Goal: Book appointment/travel/reservation

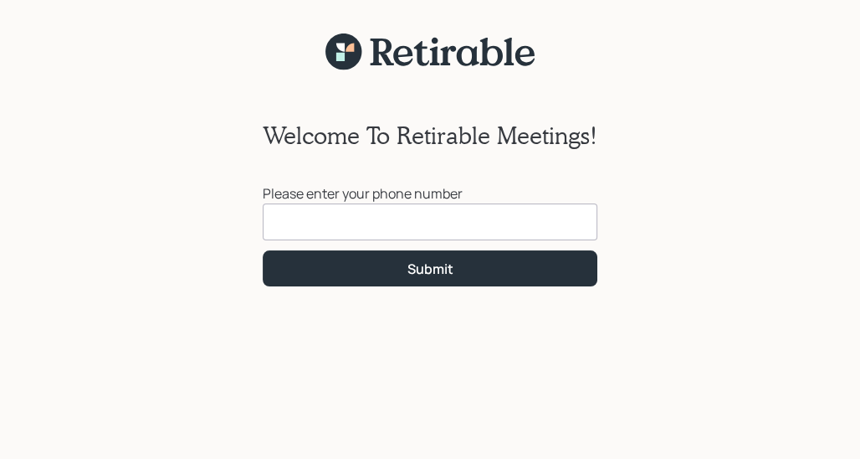
click at [451, 229] on input at bounding box center [430, 221] width 335 height 37
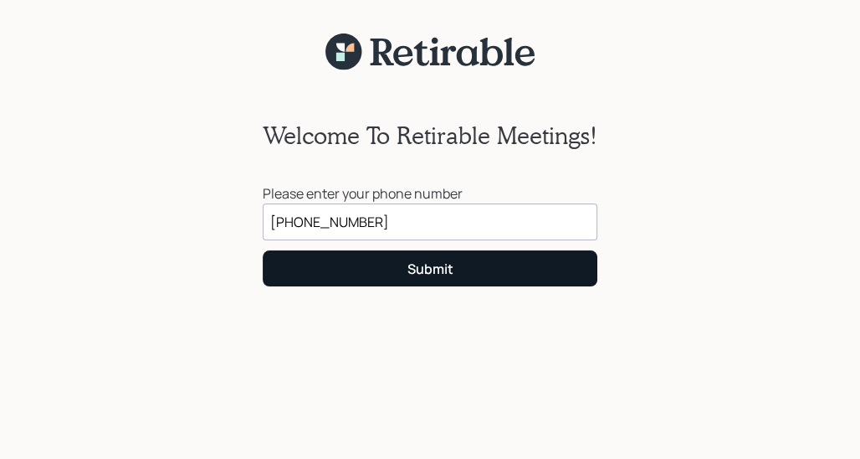
type input "[PHONE_NUMBER]"
click at [429, 266] on div "Submit" at bounding box center [431, 268] width 46 height 18
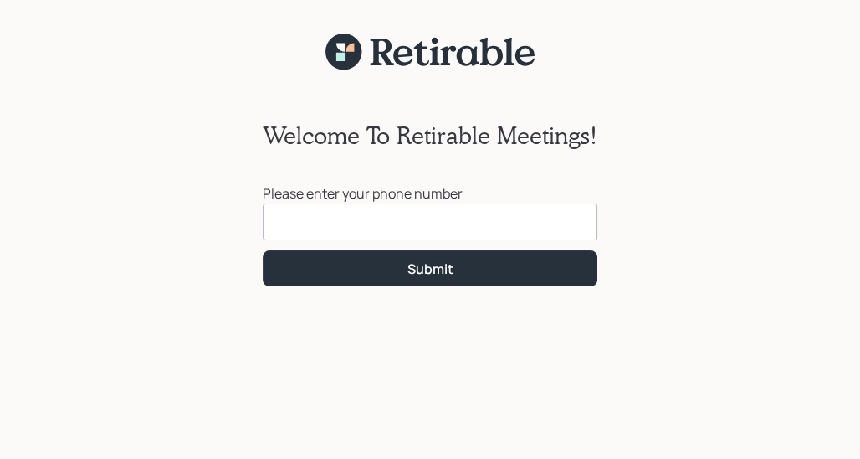
click at [470, 223] on input at bounding box center [430, 221] width 335 height 37
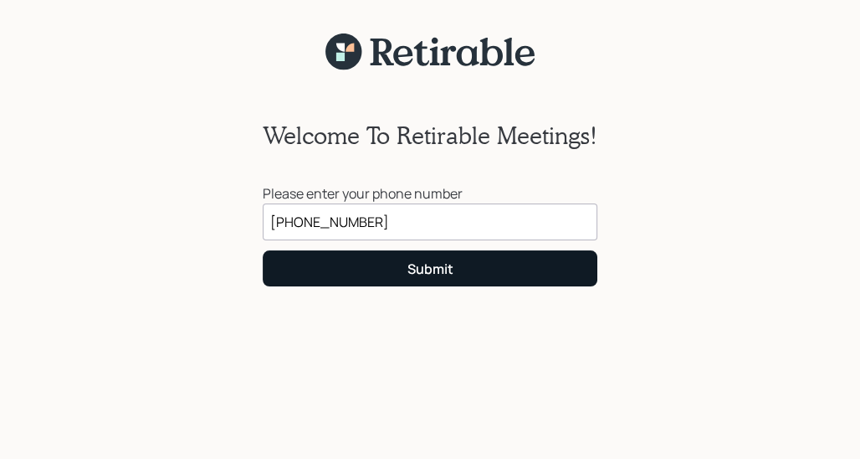
type input "[PHONE_NUMBER]"
click at [397, 270] on button "Submit" at bounding box center [430, 268] width 335 height 36
